Goal: Task Accomplishment & Management: Complete application form

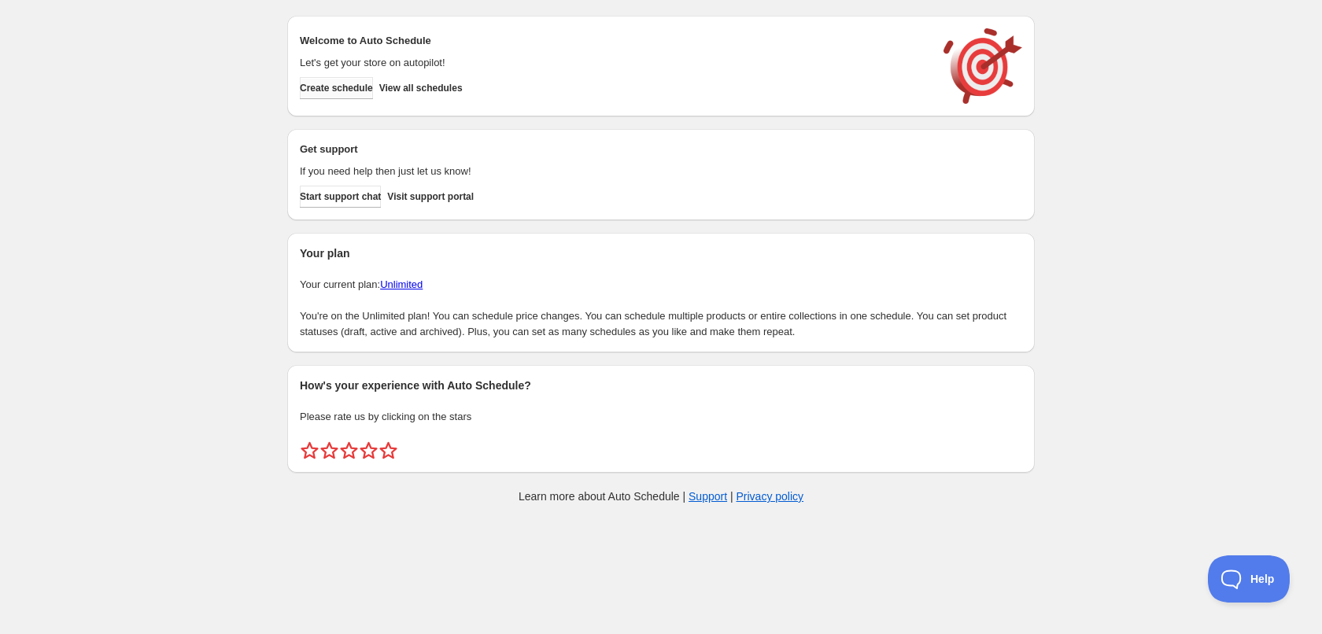
click at [358, 83] on span "Create schedule" at bounding box center [336, 88] width 73 height 13
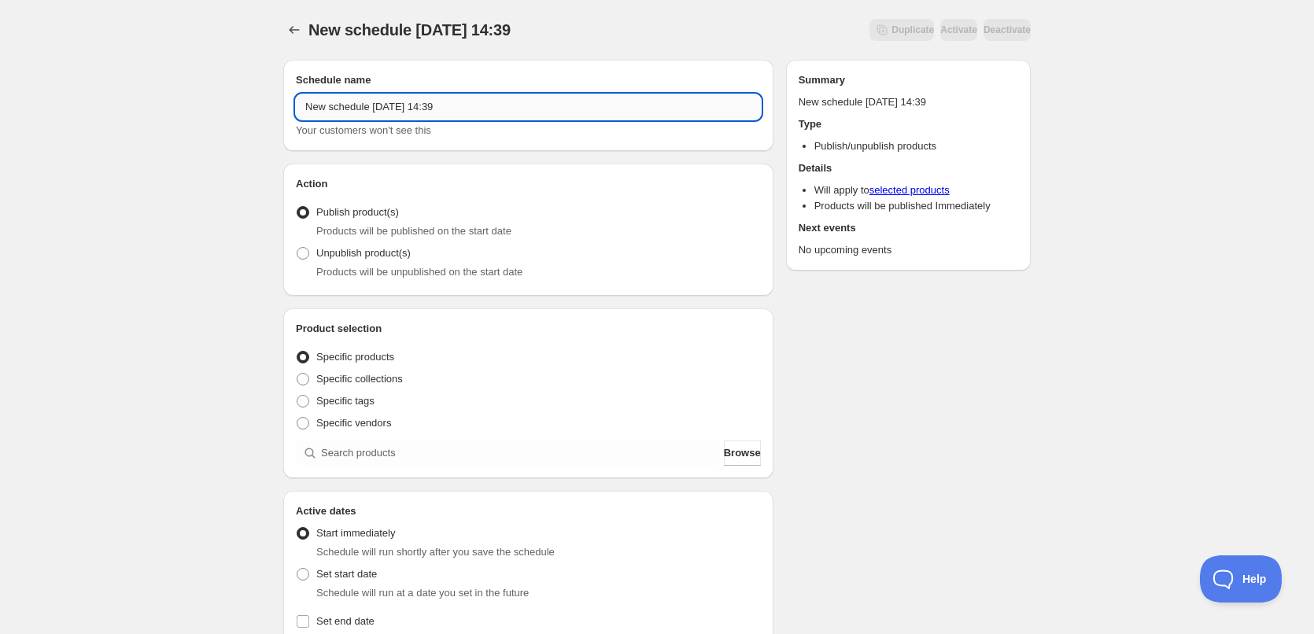
click at [467, 106] on input "New schedule [DATE] 14:39" at bounding box center [528, 106] width 465 height 25
type input "[DATE]"
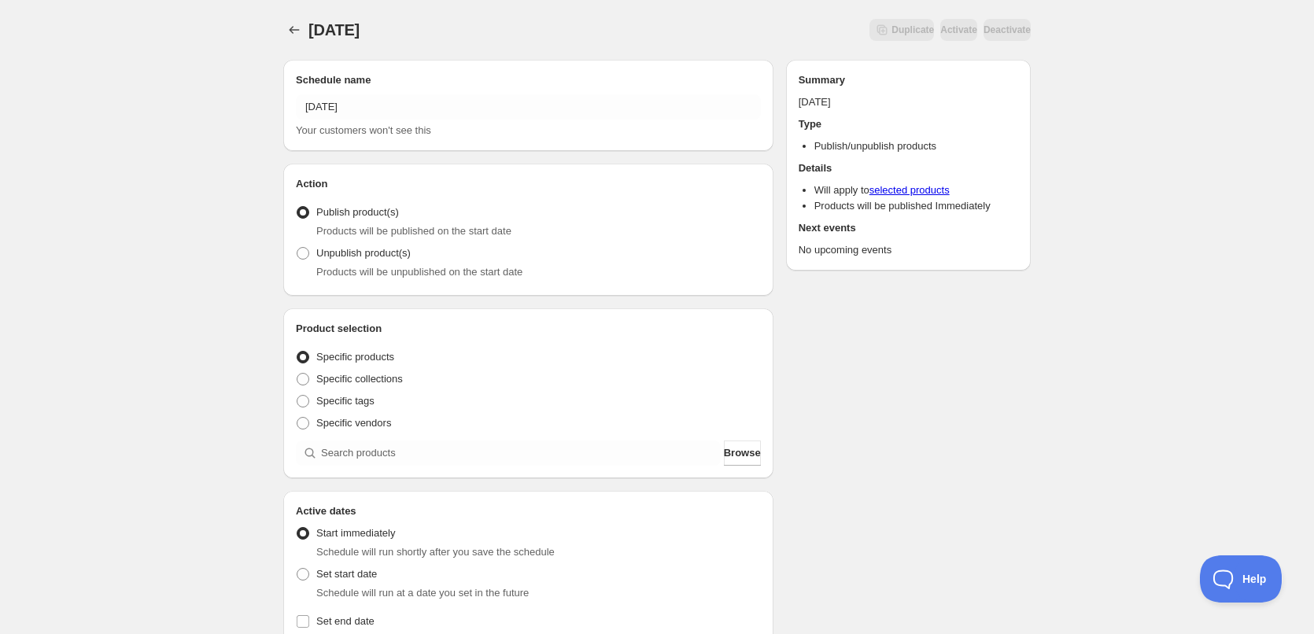
click at [841, 320] on div "Schedule name [DATE] Your customers won't see this Action Action Publish produc…" at bounding box center [651, 607] width 760 height 1121
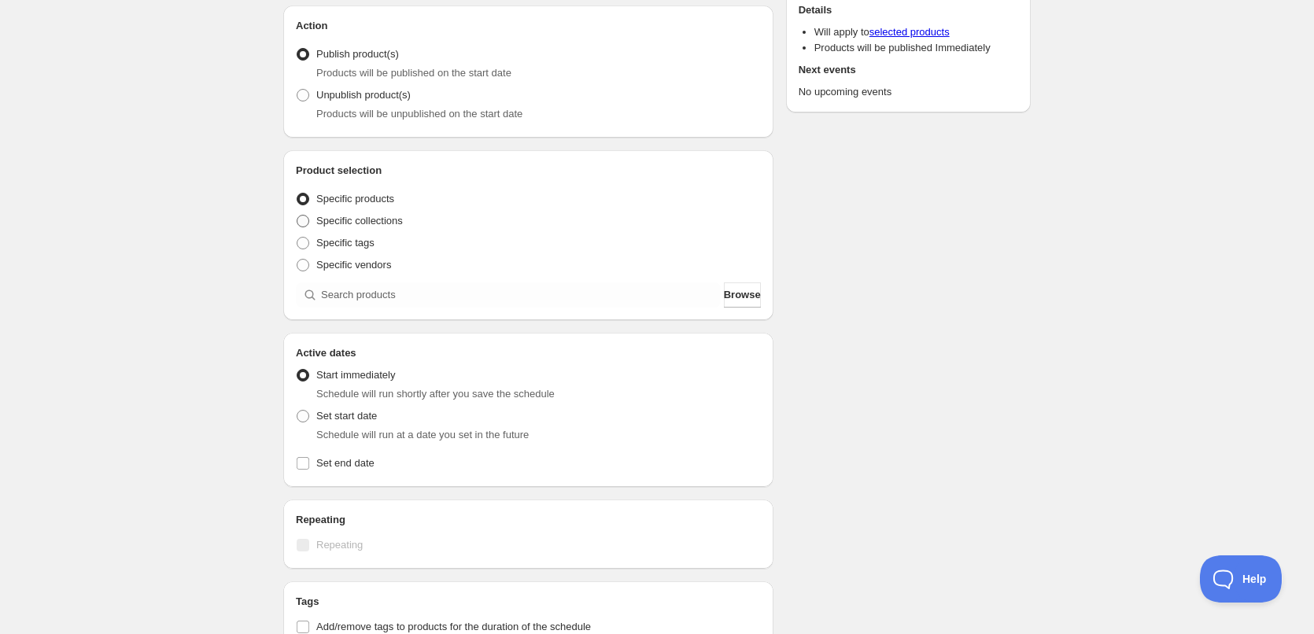
scroll to position [157, 0]
click at [342, 239] on span "Specific tags" at bounding box center [345, 244] width 58 height 12
click at [297, 238] on input "Specific tags" at bounding box center [297, 238] width 1 height 1
radio input "true"
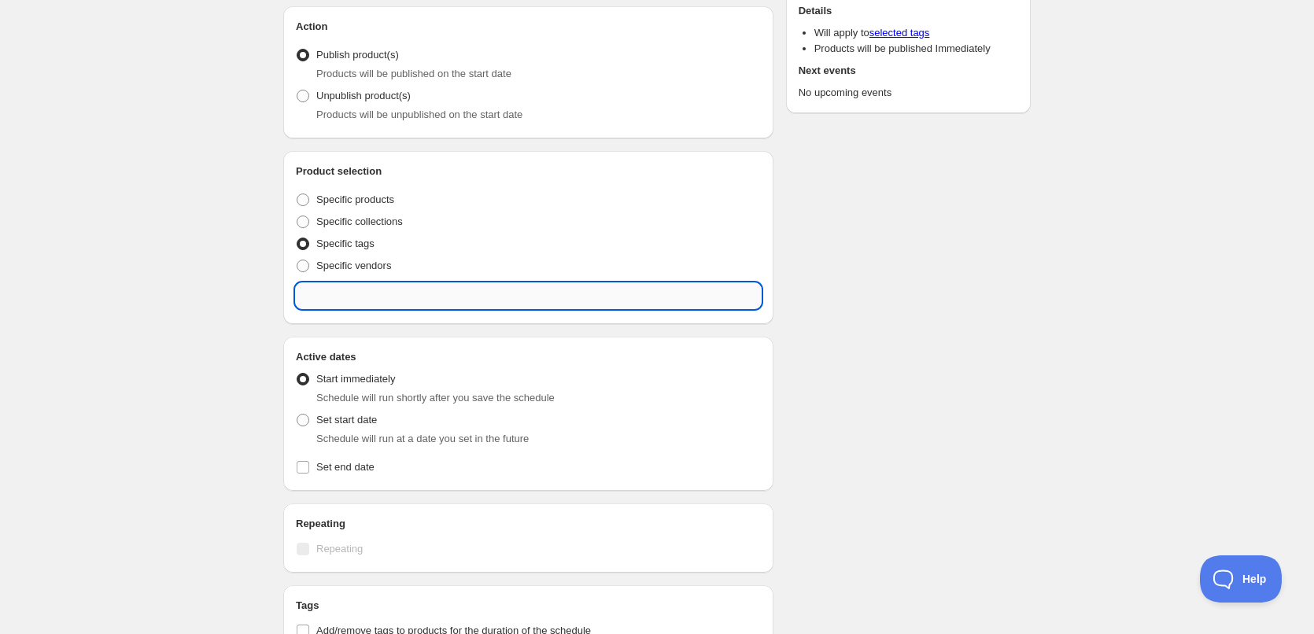
click at [378, 291] on input "text" at bounding box center [528, 295] width 465 height 25
type input "[DATE]"
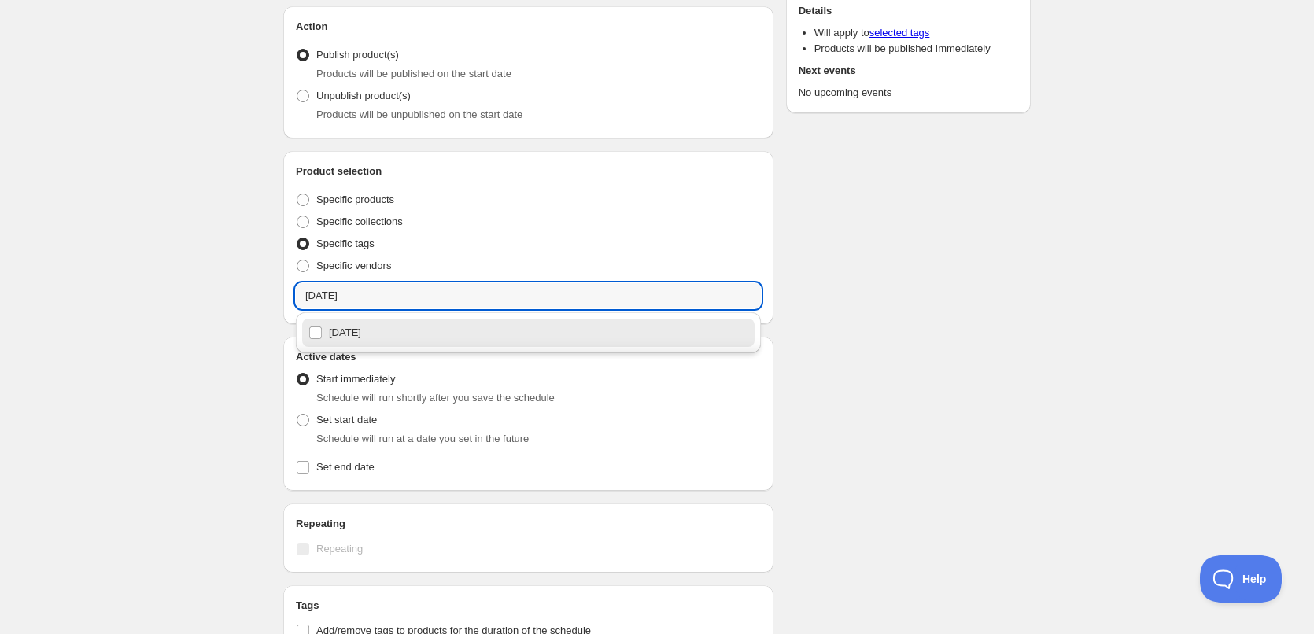
click at [366, 330] on div "[DATE]" at bounding box center [528, 333] width 440 height 22
checkbox input "true"
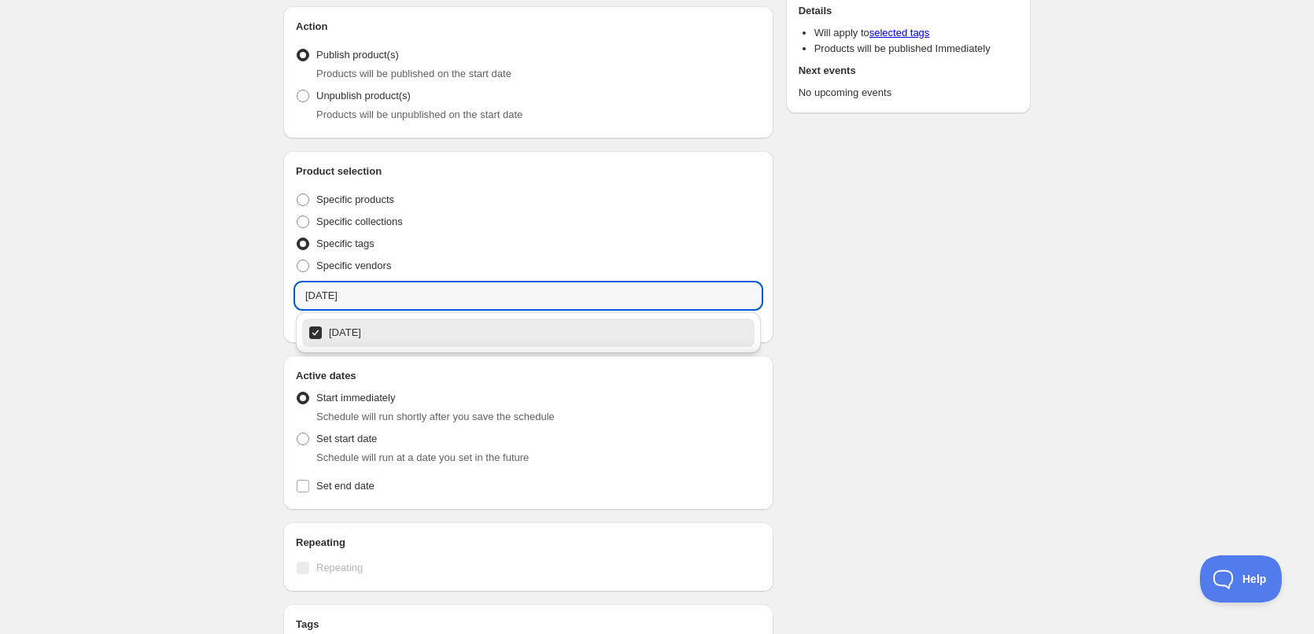
type input "[DATE]"
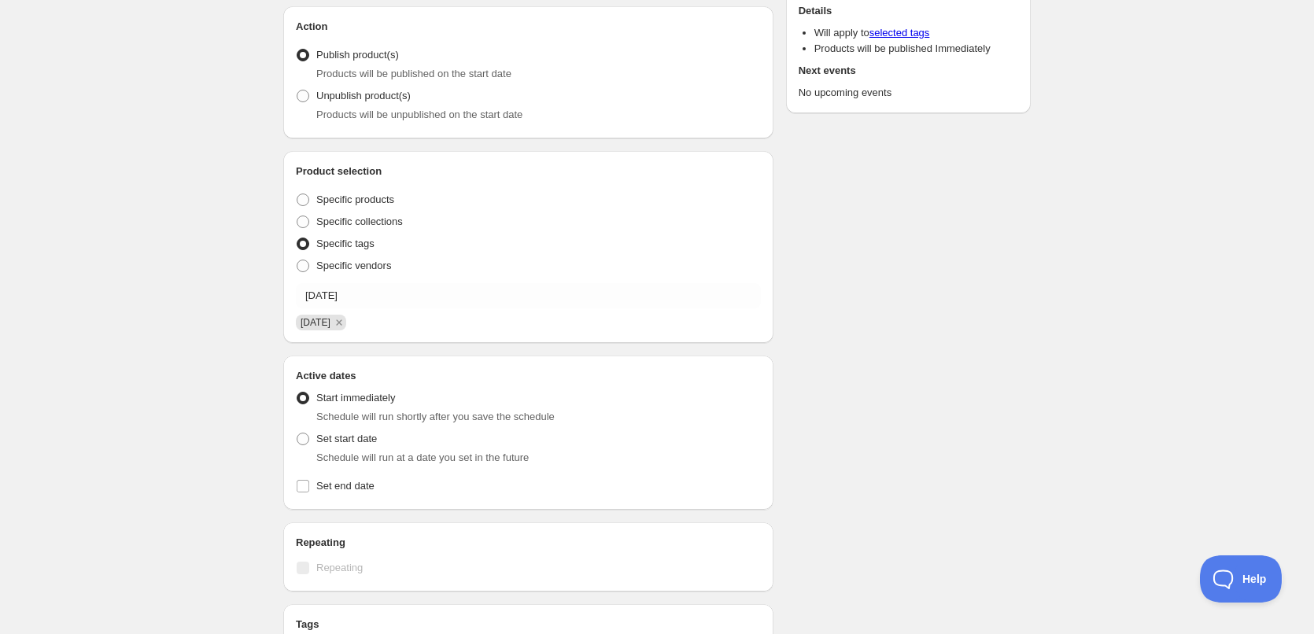
click at [1000, 467] on div "Schedule name [DATE] Your customers won't see this Action Action Publish produc…" at bounding box center [651, 461] width 760 height 1143
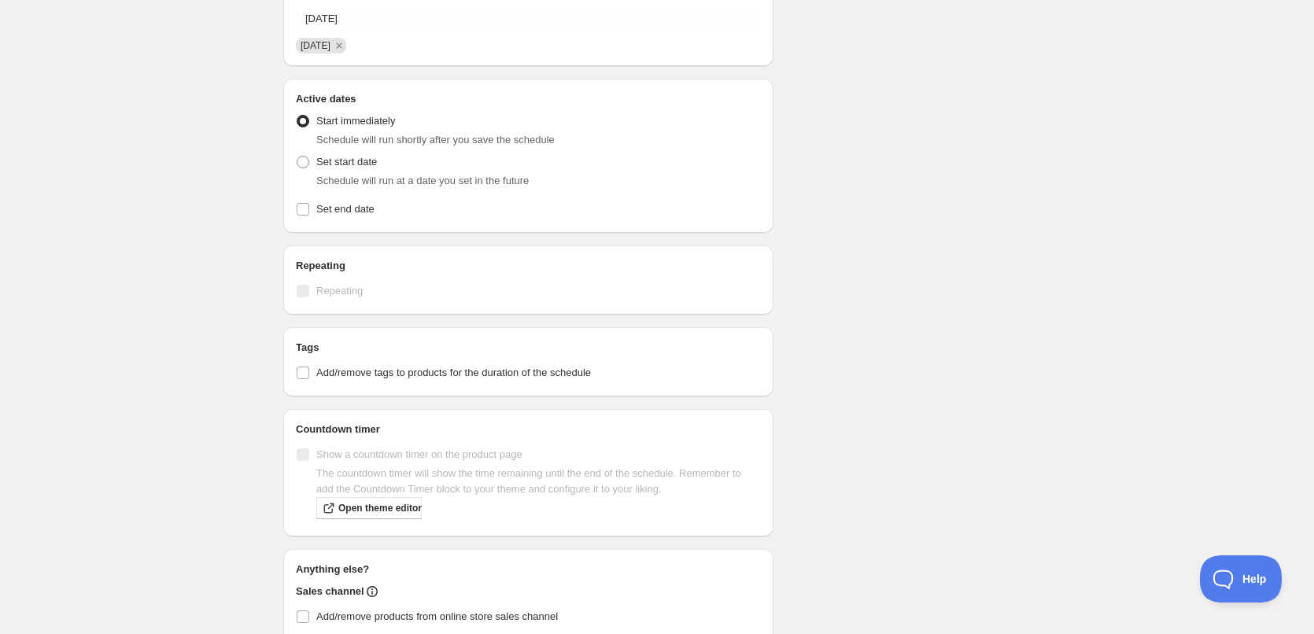
scroll to position [428, 0]
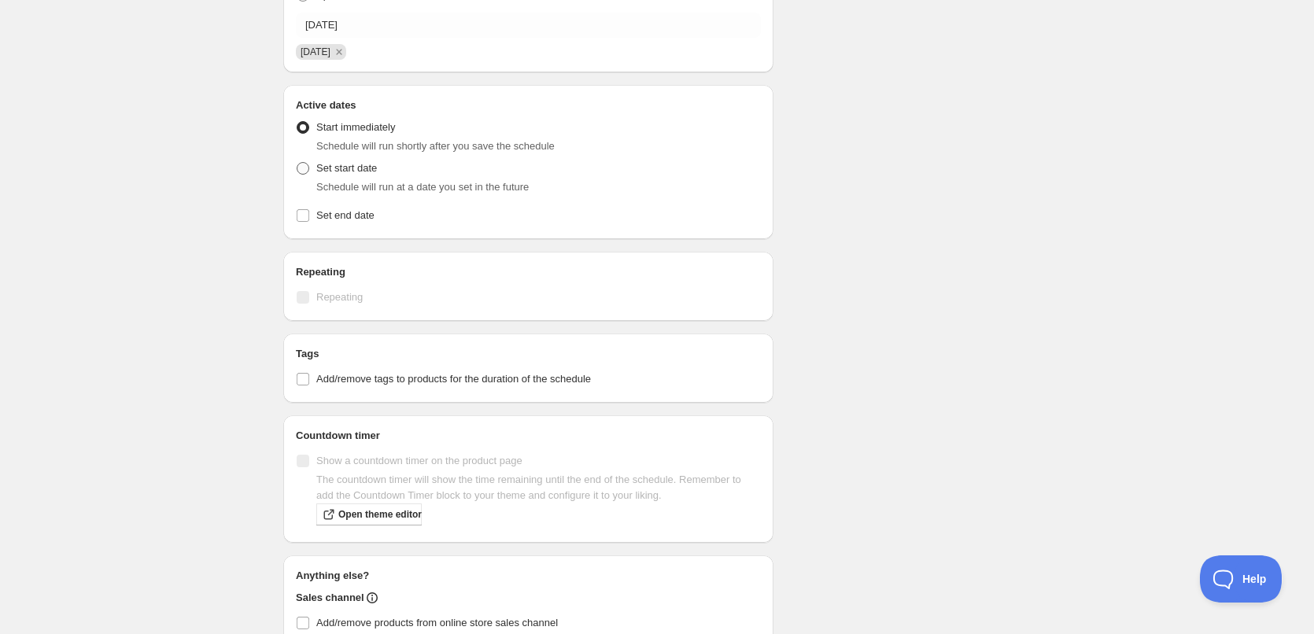
click at [305, 169] on span at bounding box center [303, 168] width 13 height 13
click at [297, 163] on input "Set start date" at bounding box center [297, 162] width 1 height 1
radio input "true"
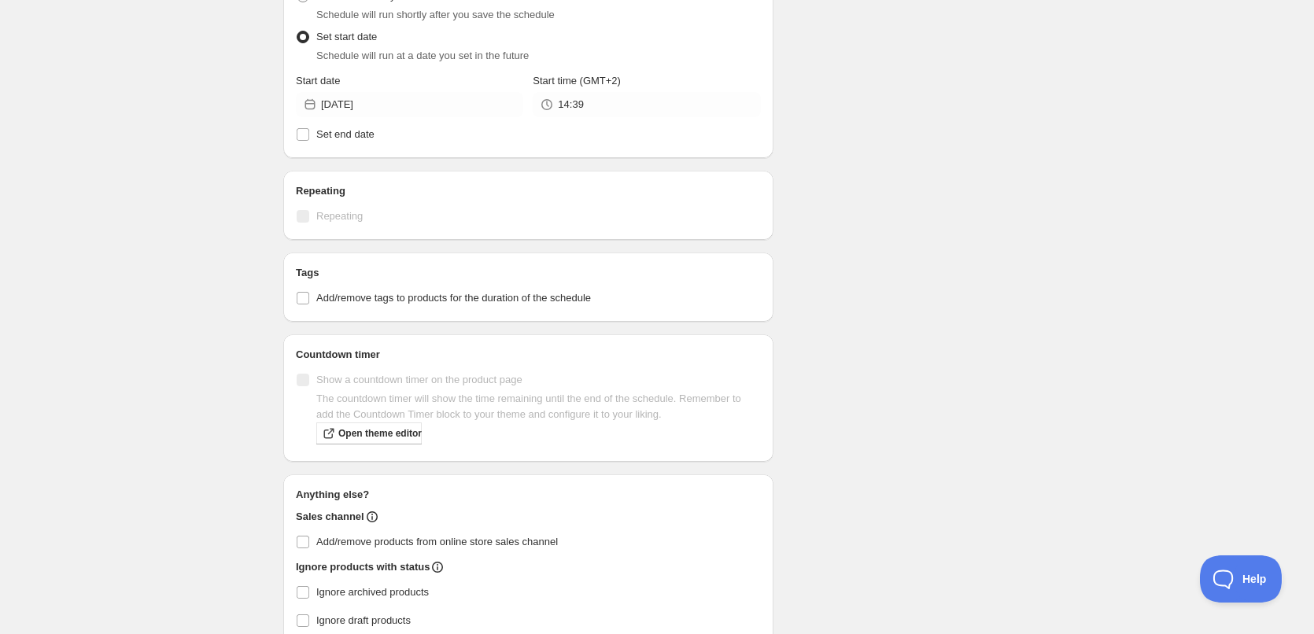
scroll to position [636, 0]
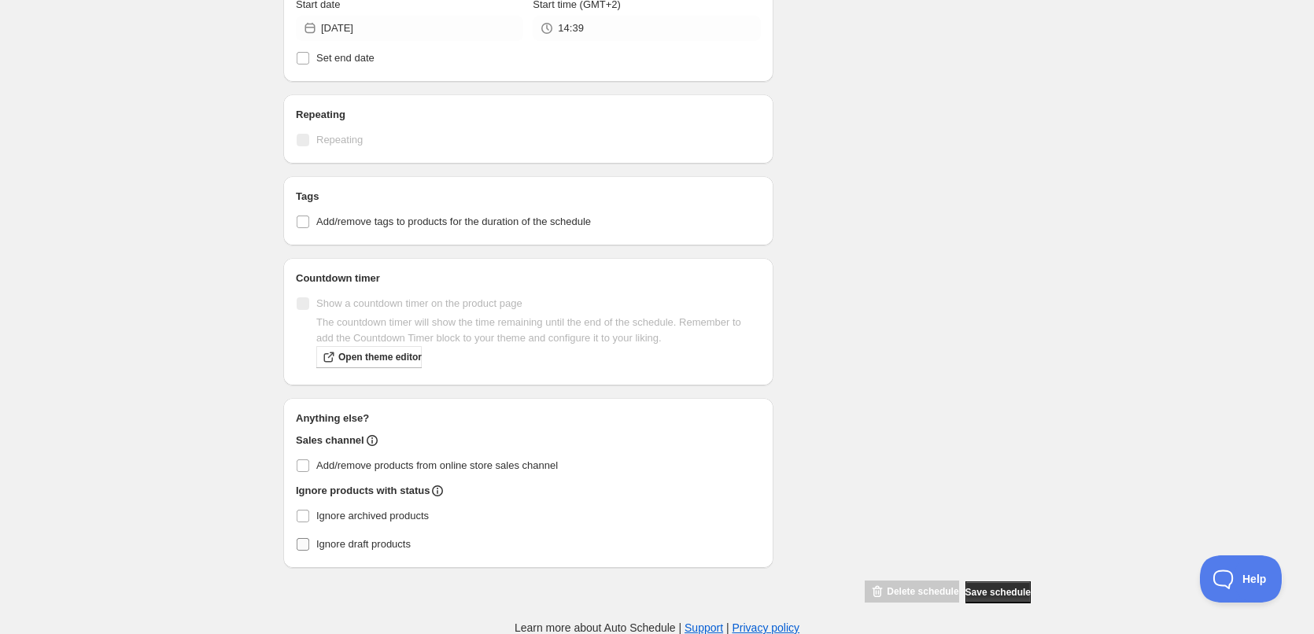
click at [301, 547] on input "Ignore draft products" at bounding box center [303, 544] width 13 height 13
click at [301, 548] on input "Ignore draft products" at bounding box center [303, 544] width 13 height 13
checkbox input "false"
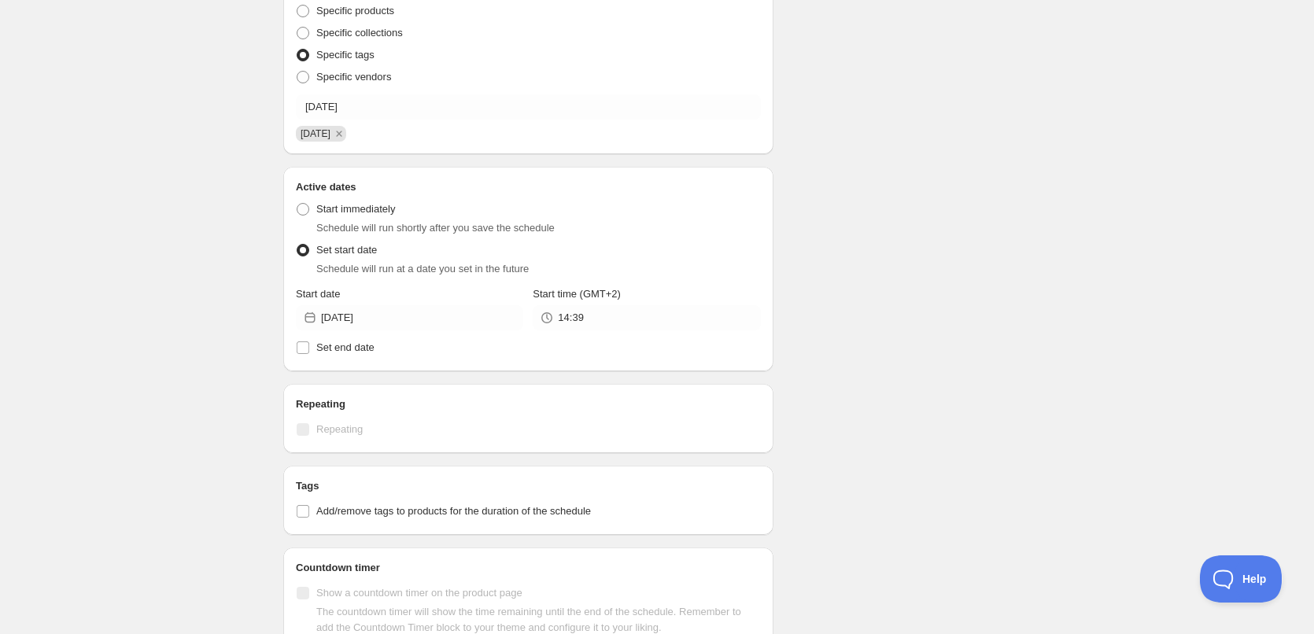
scroll to position [321, 0]
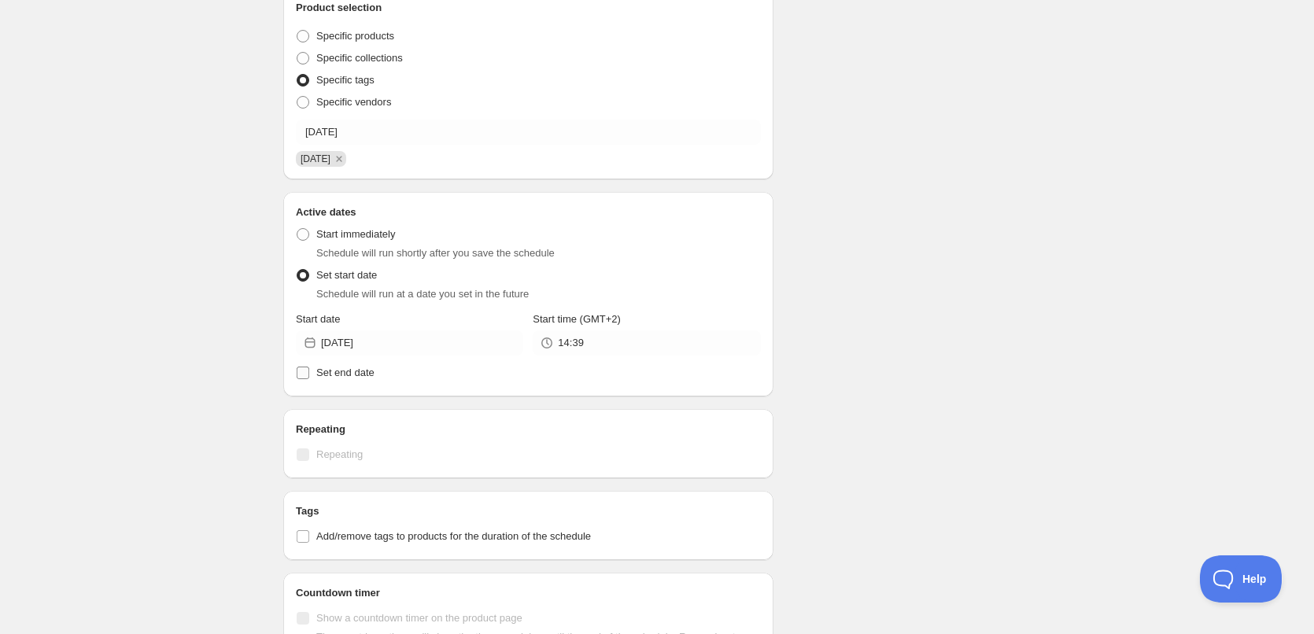
click at [352, 377] on span "Set end date" at bounding box center [345, 373] width 58 height 12
click at [309, 377] on input "Set end date" at bounding box center [303, 373] width 13 height 13
checkbox input "true"
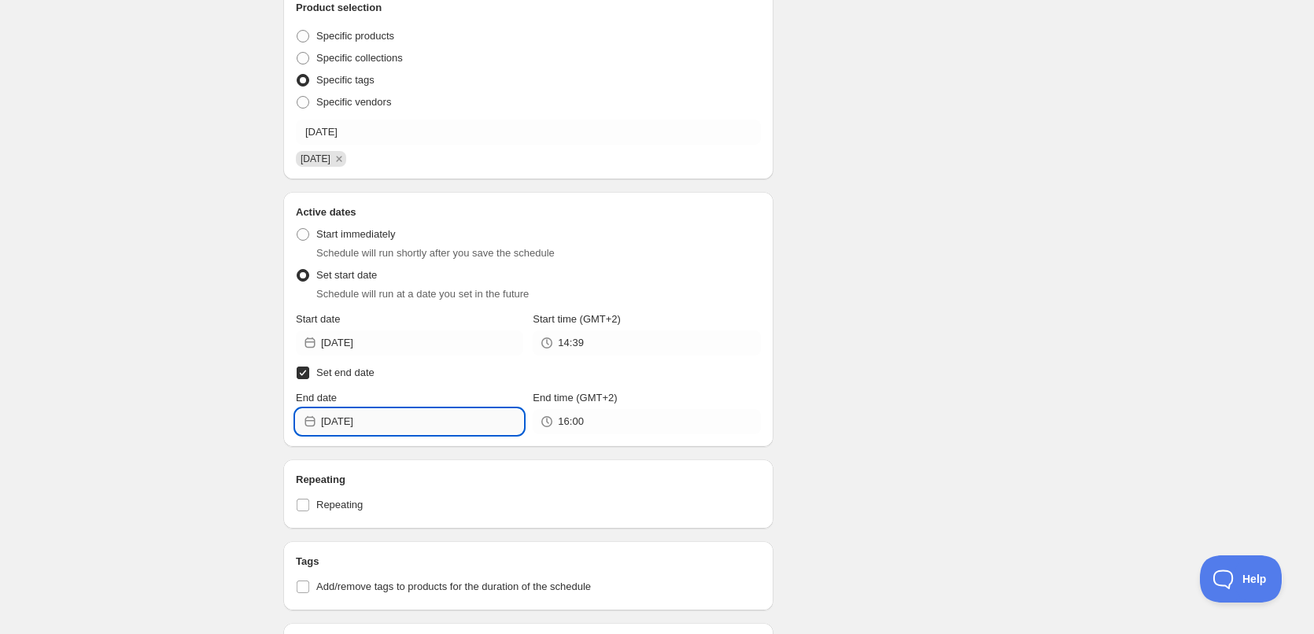
click at [424, 420] on input "[DATE]" at bounding box center [422, 421] width 202 height 25
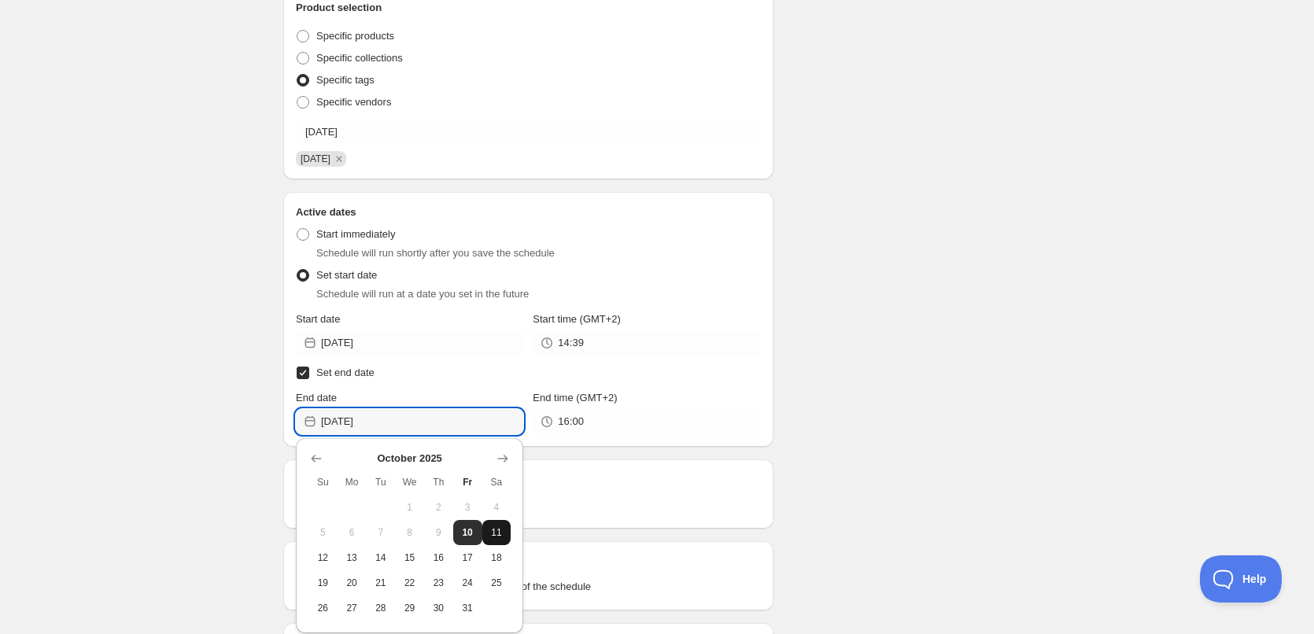
click at [486, 525] on button "11" at bounding box center [496, 532] width 29 height 25
type input "[DATE]"
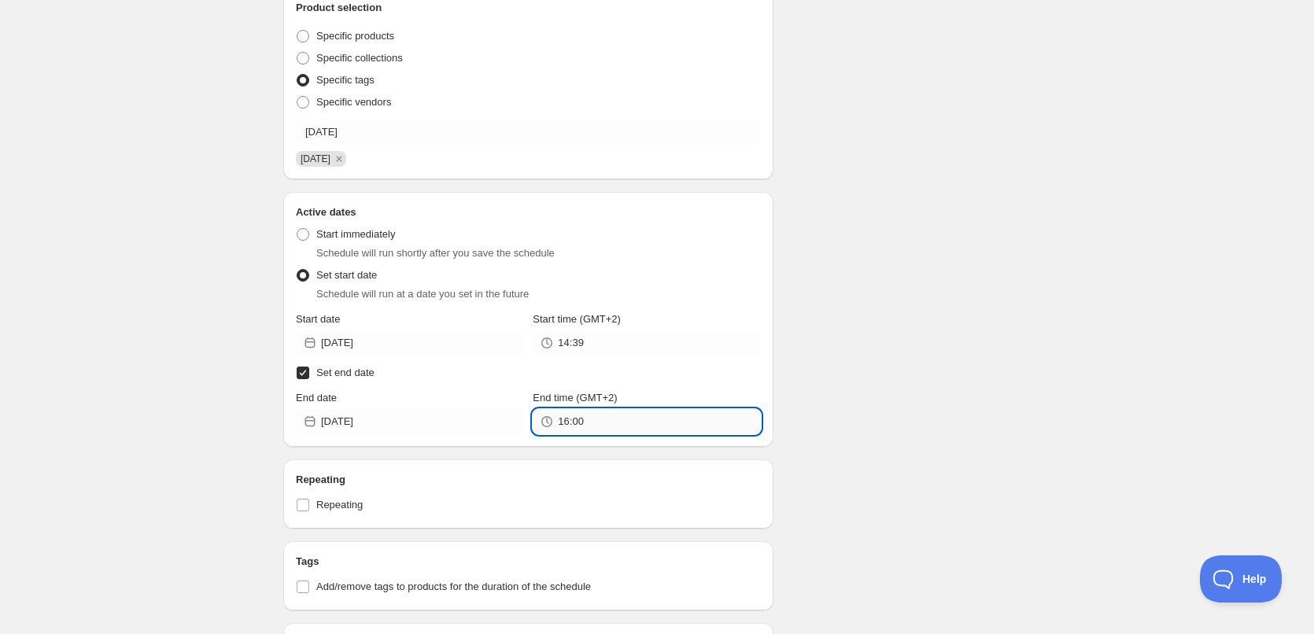
click at [609, 425] on input "16:00" at bounding box center [659, 421] width 202 height 25
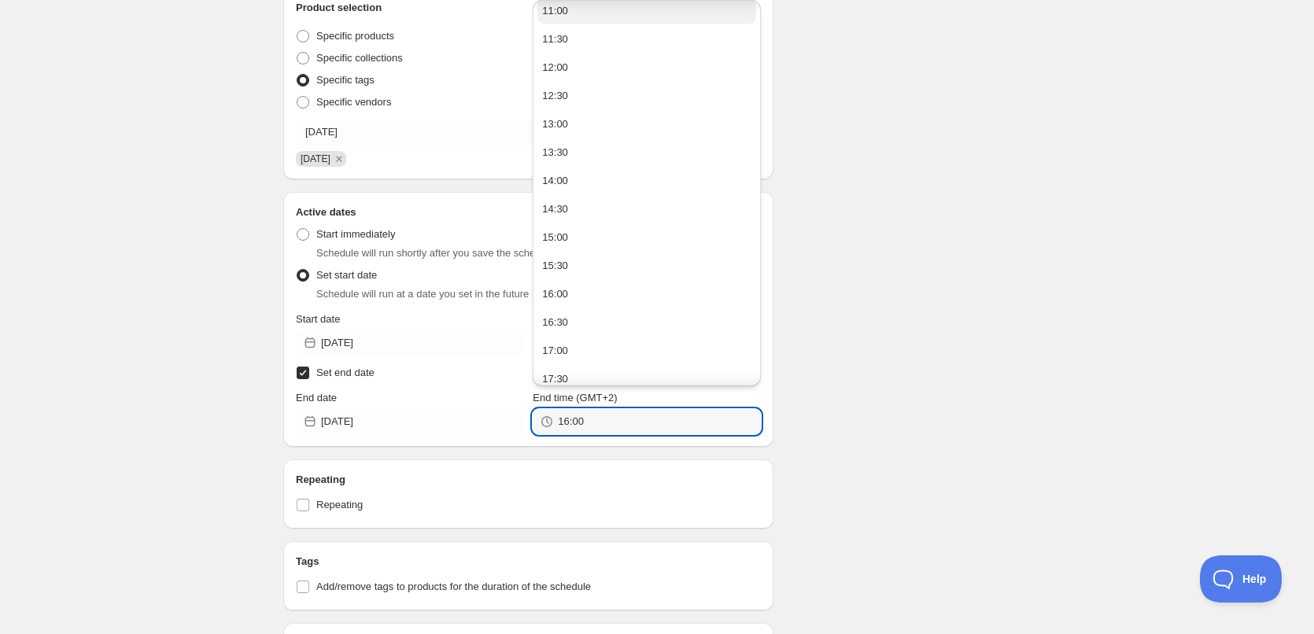
scroll to position [980, 0]
click at [576, 295] on button "22:00" at bounding box center [647, 284] width 218 height 25
type input "22:00"
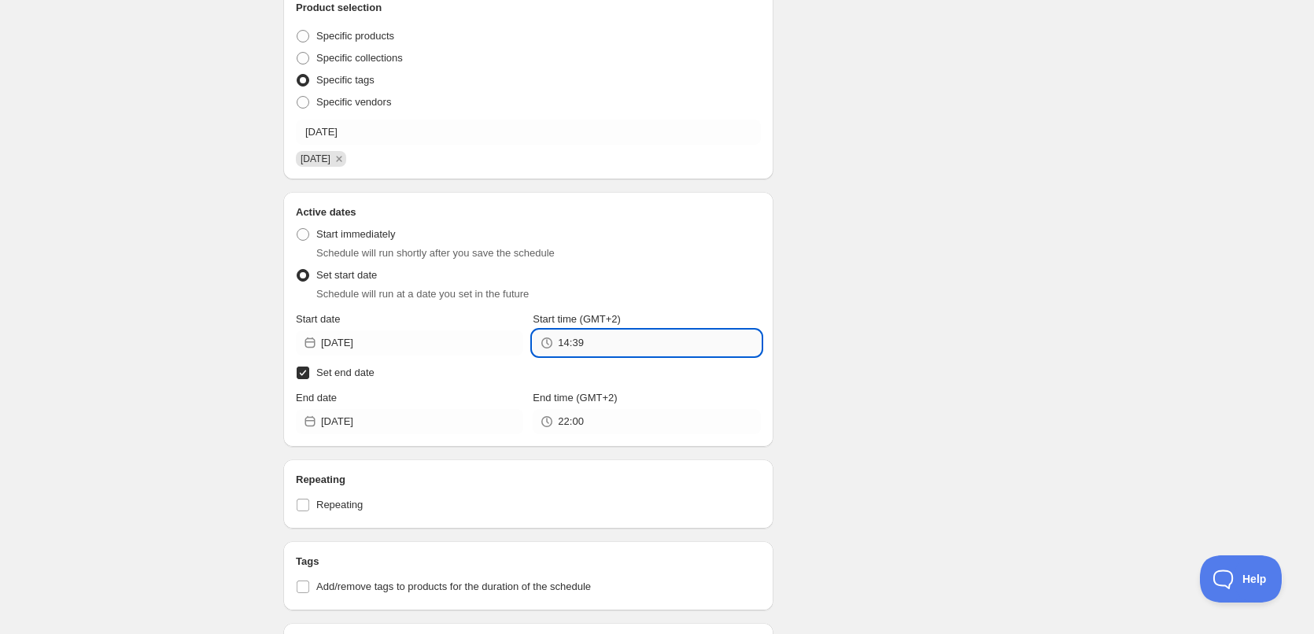
click at [587, 342] on input "14:39" at bounding box center [659, 343] width 202 height 25
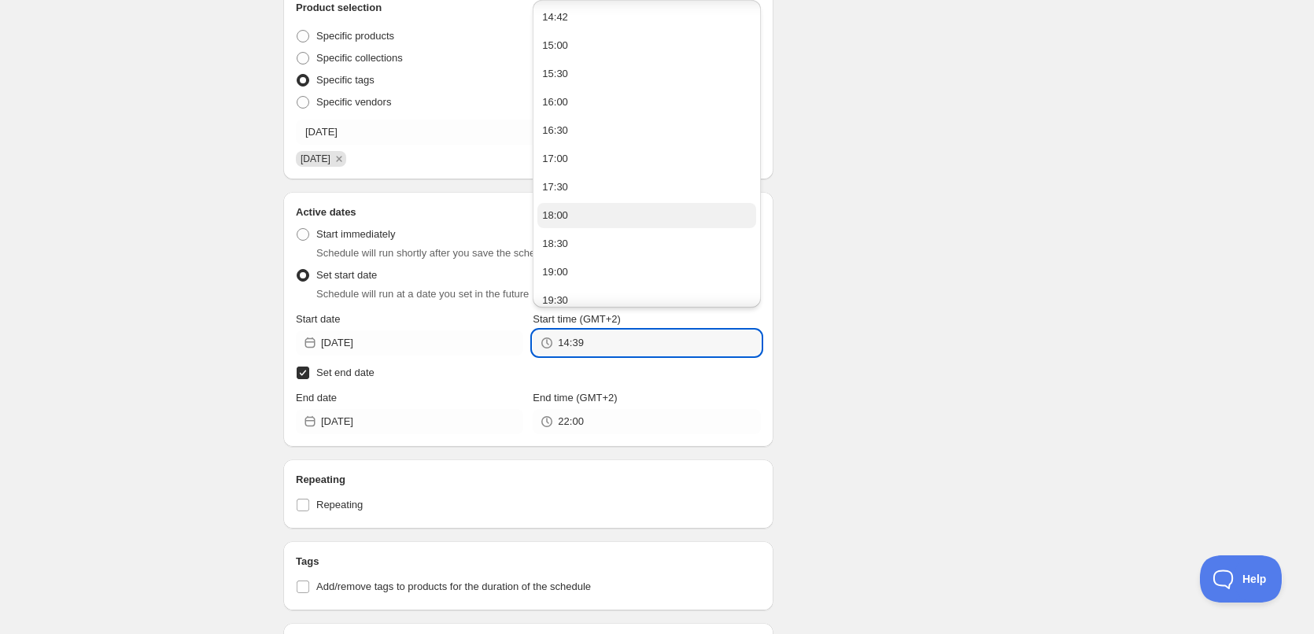
scroll to position [237, 0]
click at [586, 205] on button "22:00" at bounding box center [647, 205] width 218 height 25
type input "22:00"
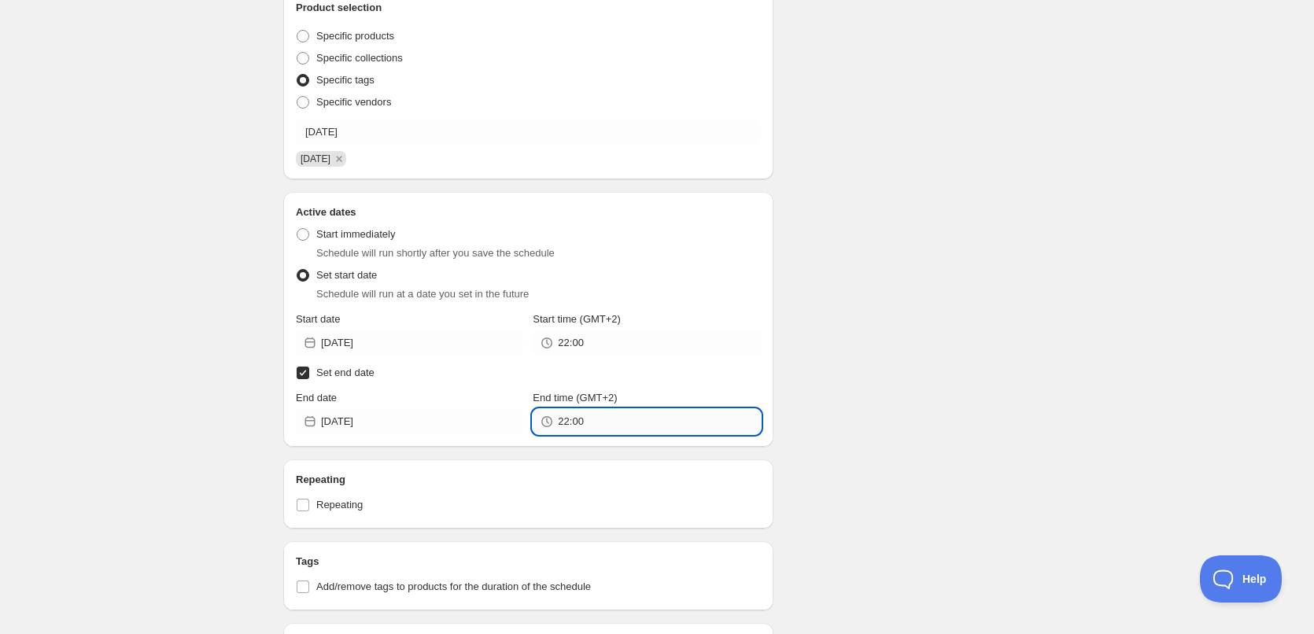
click at [574, 419] on input "22:00" at bounding box center [659, 421] width 202 height 25
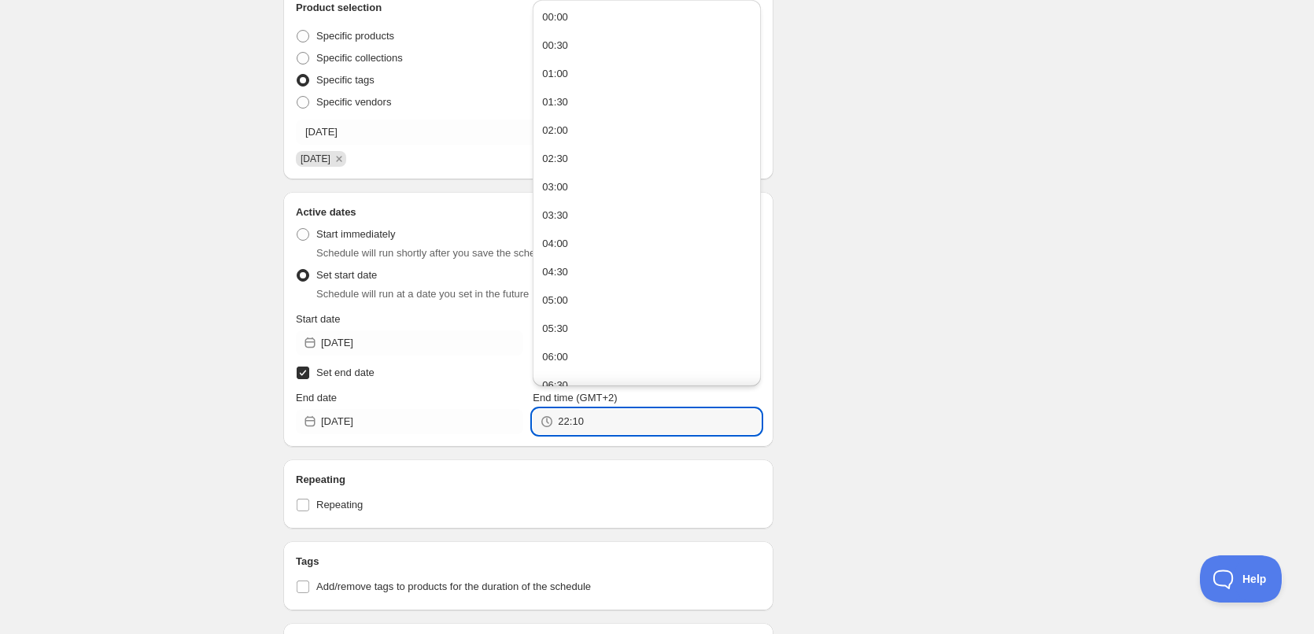
type input "22:10"
click at [1051, 268] on div "[DATE]. This page is ready [DATE] Duplicate Activate Deactivate More actions Du…" at bounding box center [657, 378] width 1314 height 1398
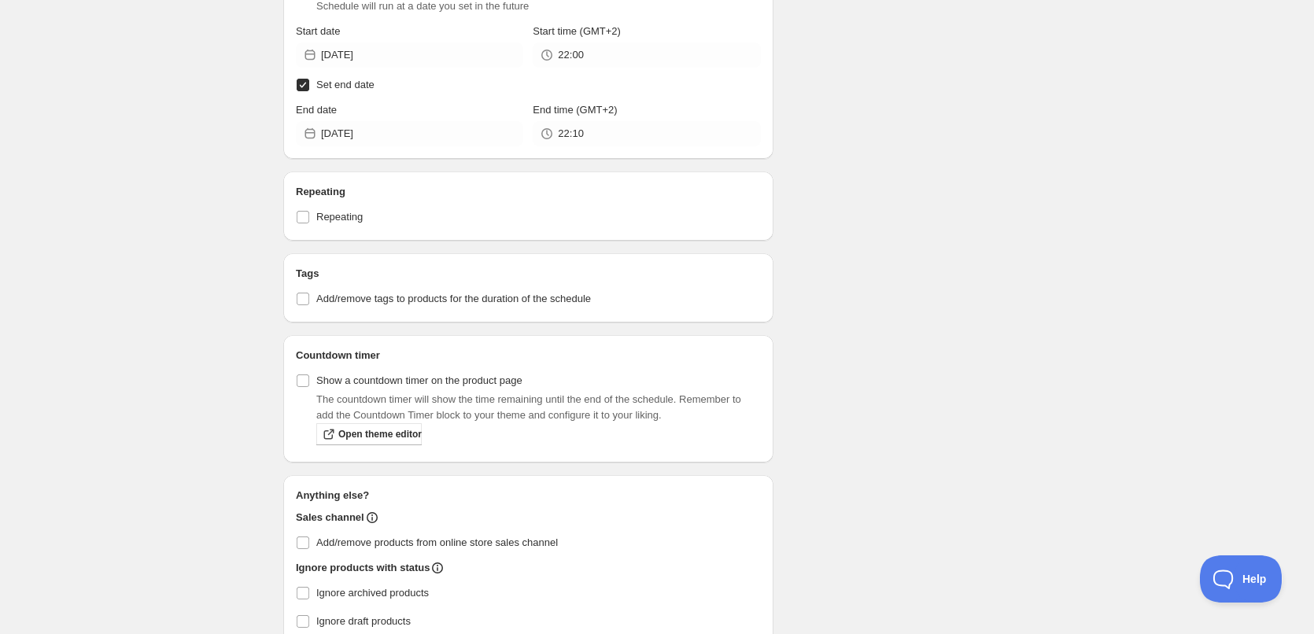
scroll to position [762, 0]
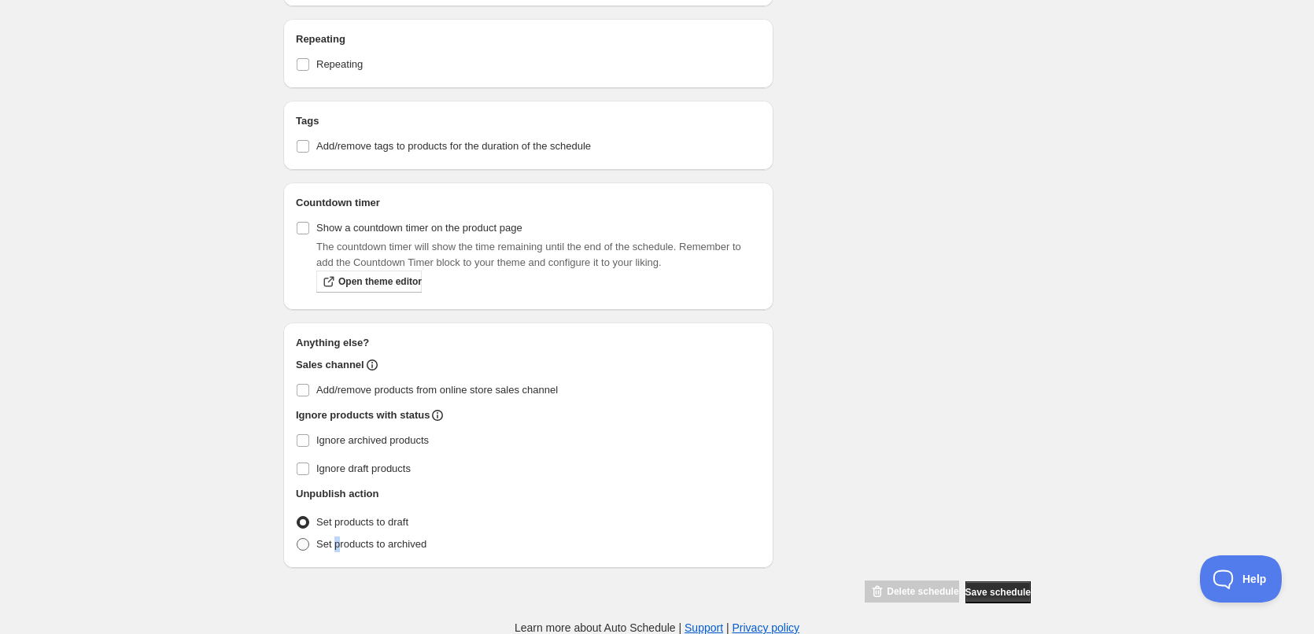
click at [332, 547] on span "Set products to archived" at bounding box center [371, 544] width 110 height 12
click at [334, 545] on span "Set products to archived" at bounding box center [371, 544] width 110 height 12
click at [297, 539] on input "Set products to archived" at bounding box center [297, 538] width 1 height 1
radio input "true"
click at [408, 445] on span "Ignore archived products" at bounding box center [372, 440] width 113 height 12
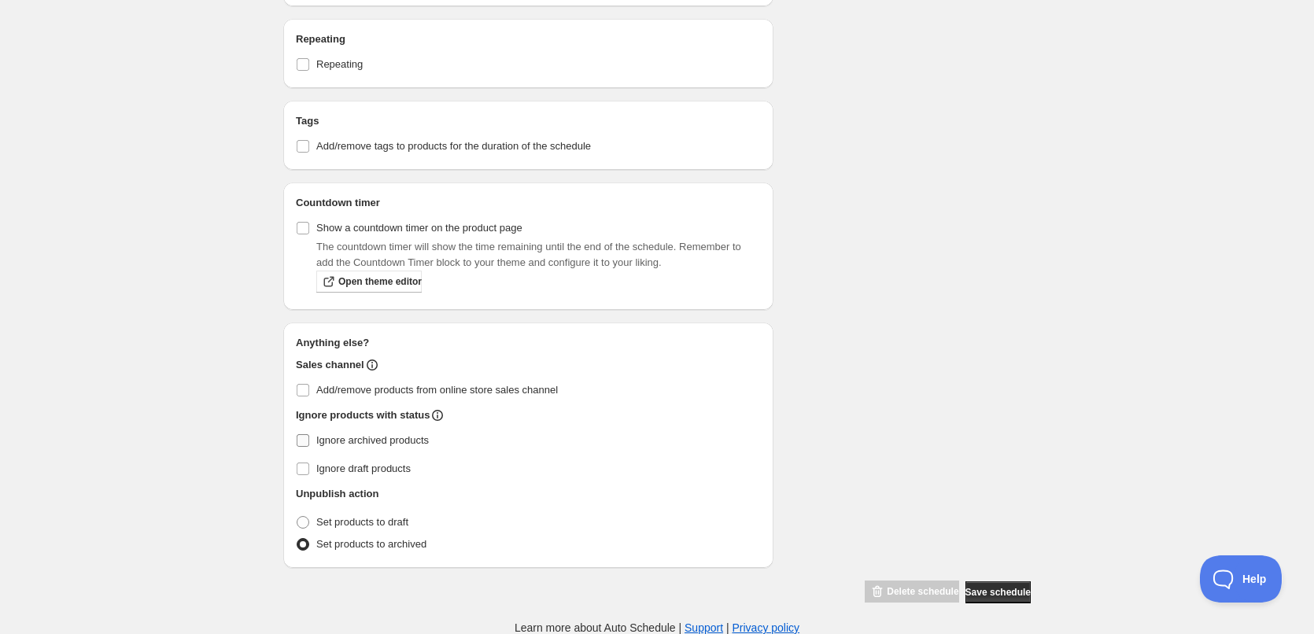
click at [309, 445] on input "Ignore archived products" at bounding box center [303, 440] width 13 height 13
checkbox input "true"
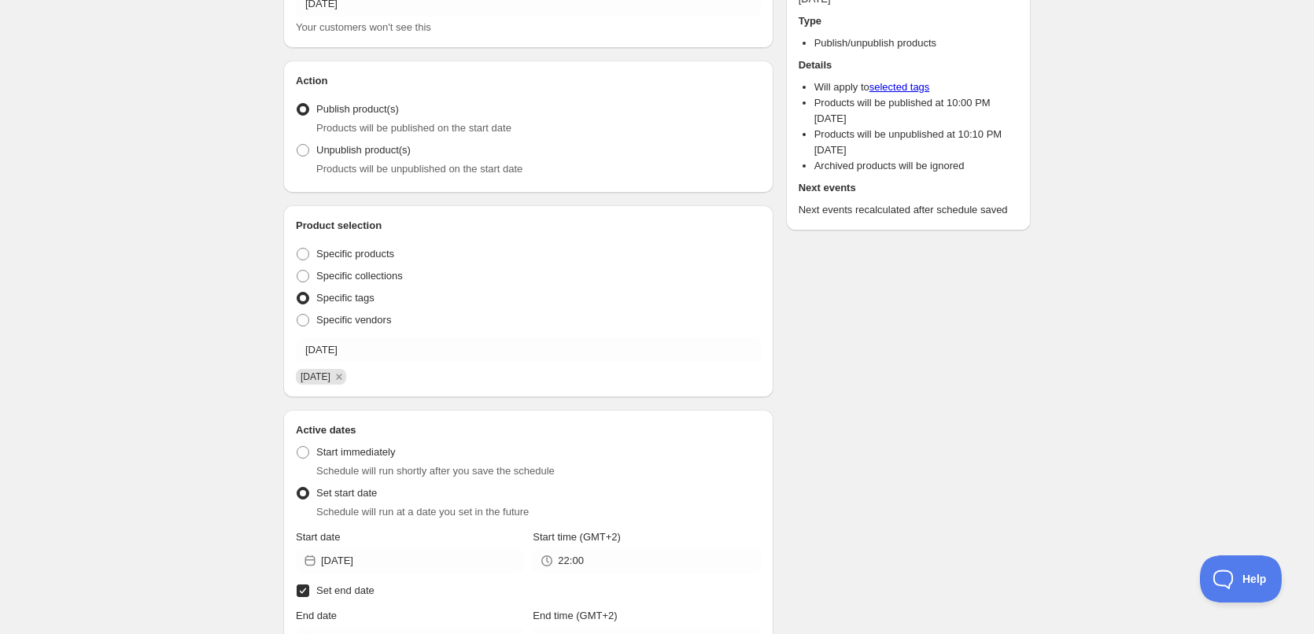
scroll to position [0, 0]
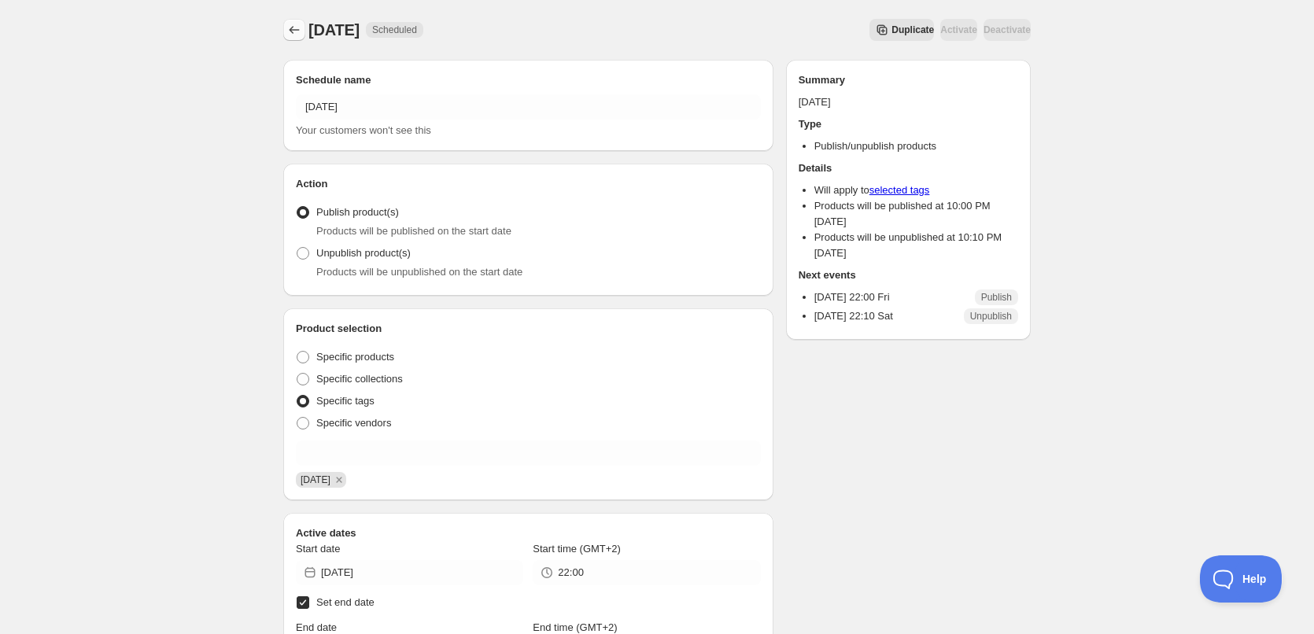
click at [297, 31] on icon "Schedules" at bounding box center [294, 30] width 16 height 16
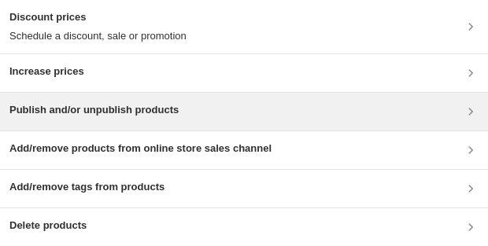
click at [117, 107] on h3 "Publish and/or unpublish products" at bounding box center [93, 110] width 169 height 16
